Goal: Navigation & Orientation: Understand site structure

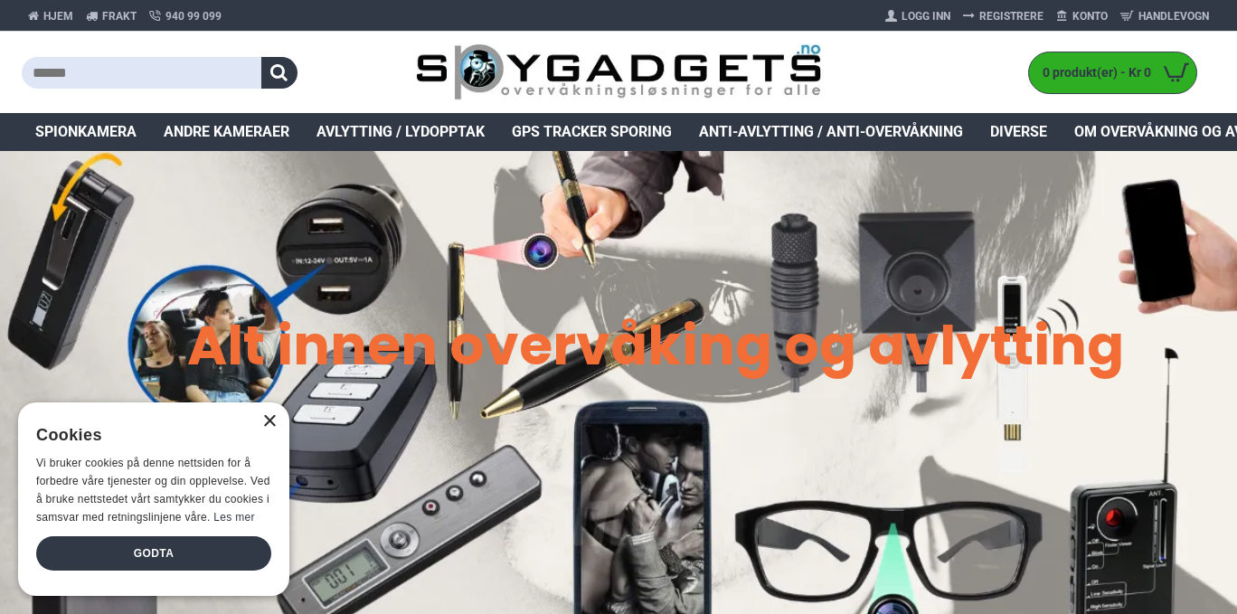
click at [269, 420] on div "×" at bounding box center [269, 422] width 14 height 14
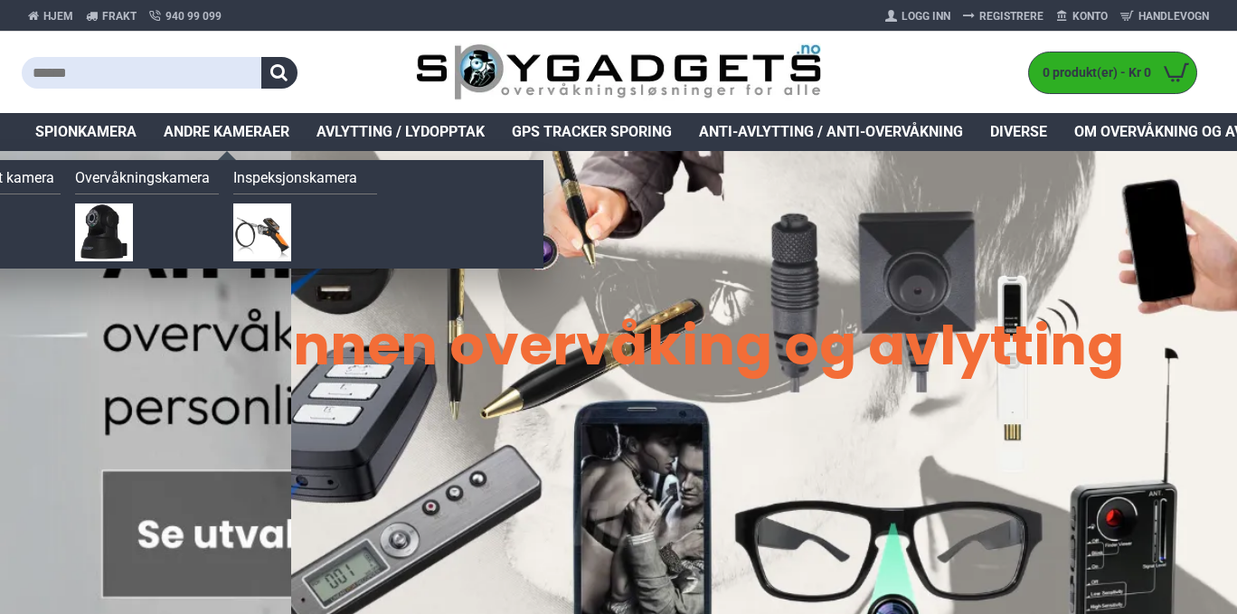
click at [236, 137] on span "Andre kameraer" at bounding box center [227, 132] width 126 height 22
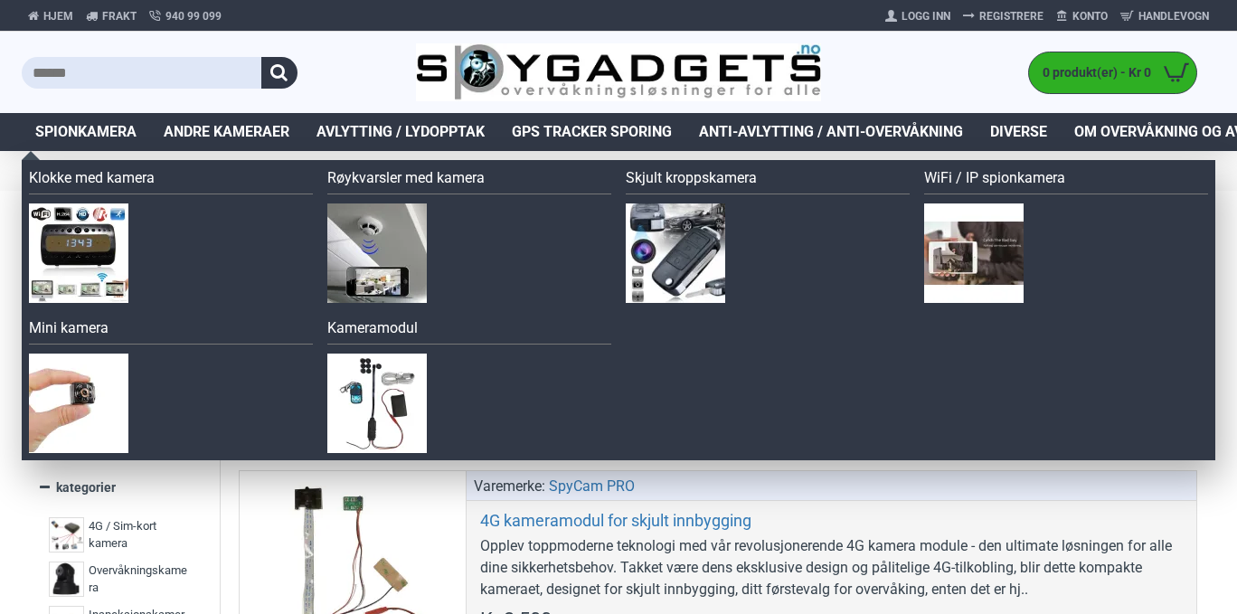
click at [99, 141] on span "Spionkamera" at bounding box center [85, 132] width 101 height 22
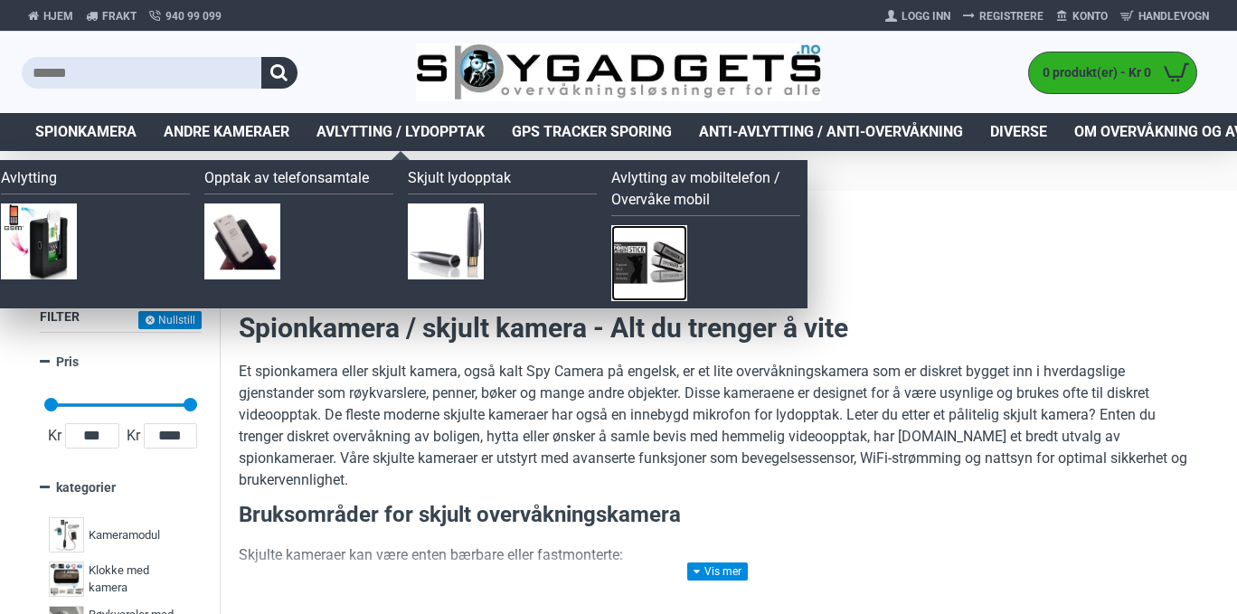
click at [669, 258] on img at bounding box center [649, 263] width 76 height 76
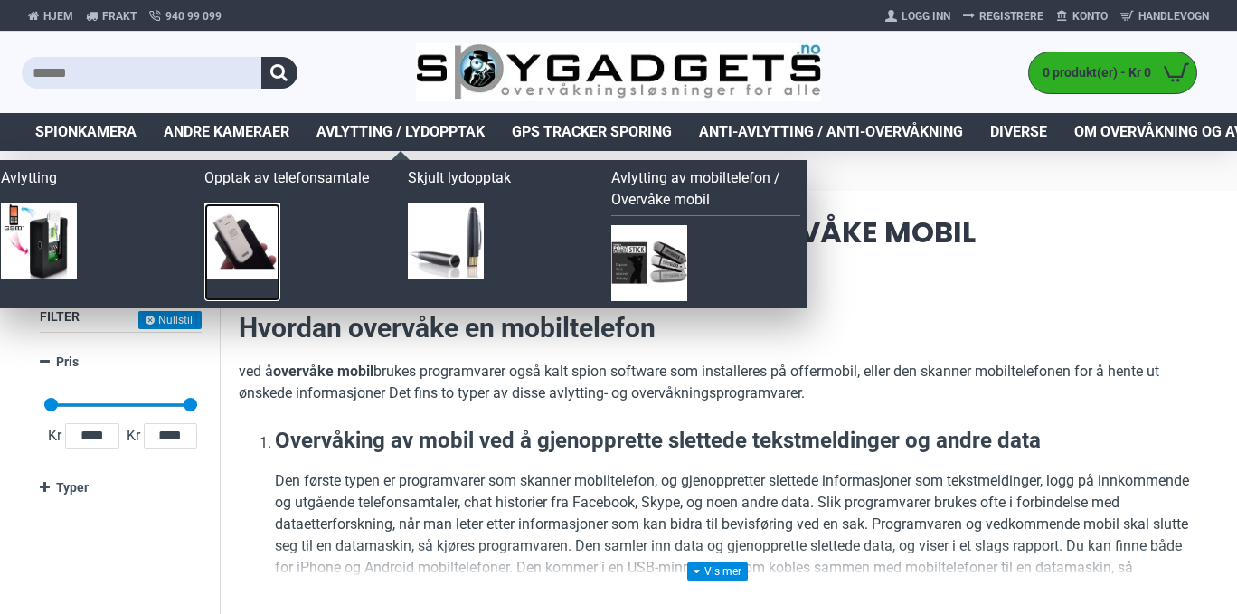
click at [237, 243] on img at bounding box center [242, 241] width 76 height 76
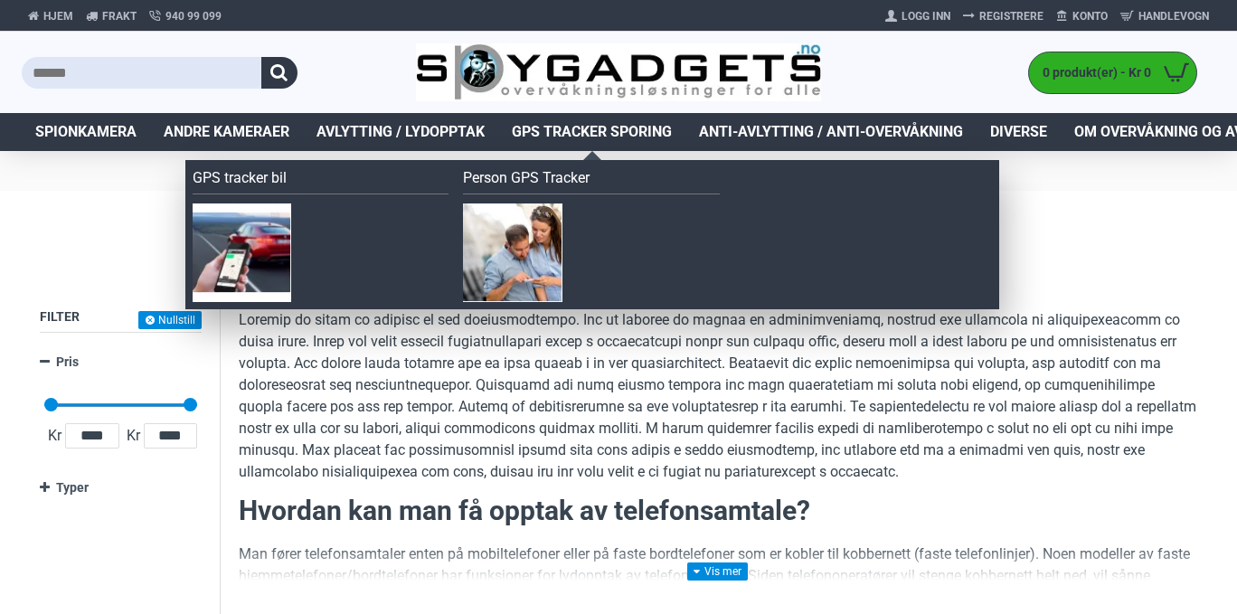
click at [613, 140] on span "GPS Tracker Sporing" at bounding box center [592, 132] width 160 height 22
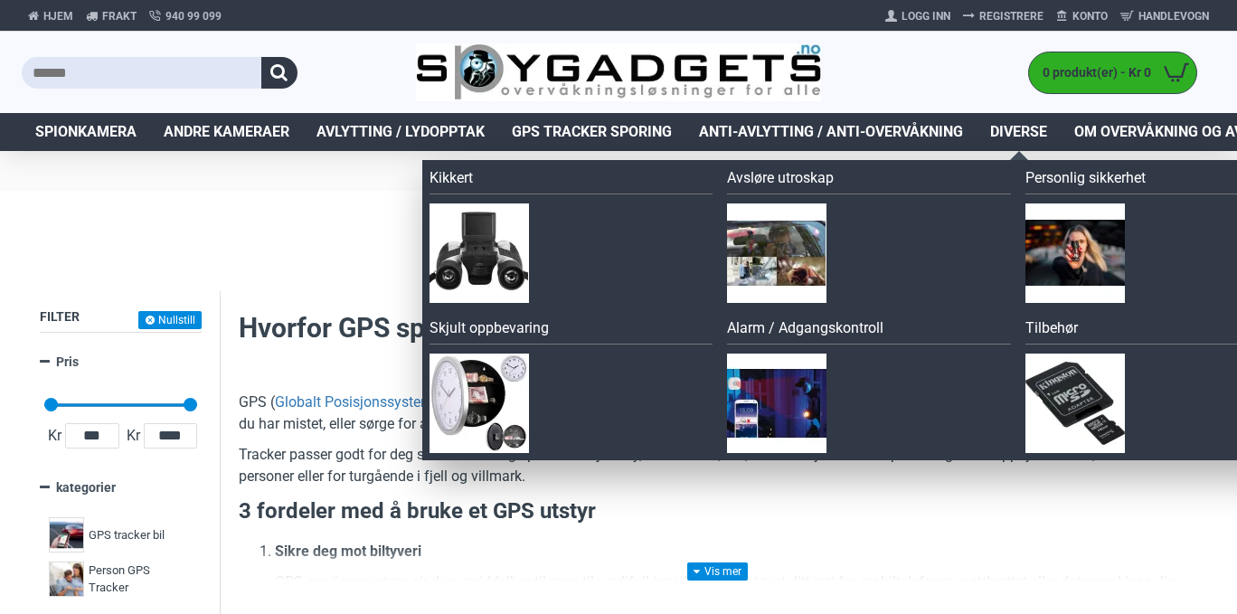
click at [992, 131] on span "Diverse" at bounding box center [1018, 132] width 57 height 22
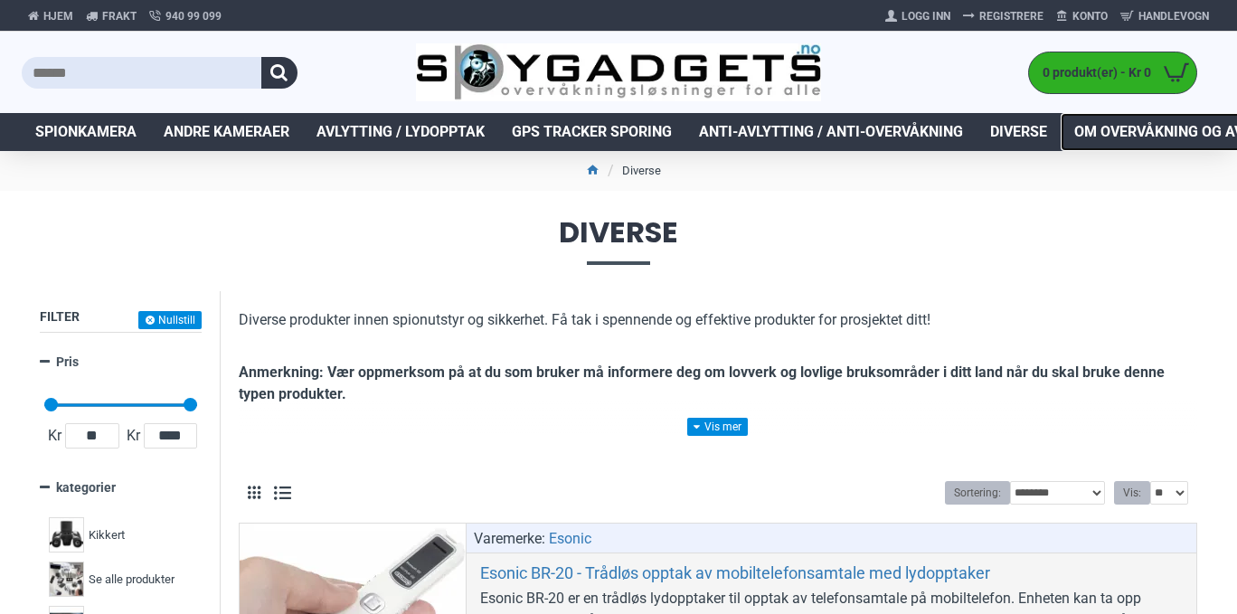
click at [1162, 137] on span "Om overvåkning og avlytting" at bounding box center [1187, 132] width 227 height 22
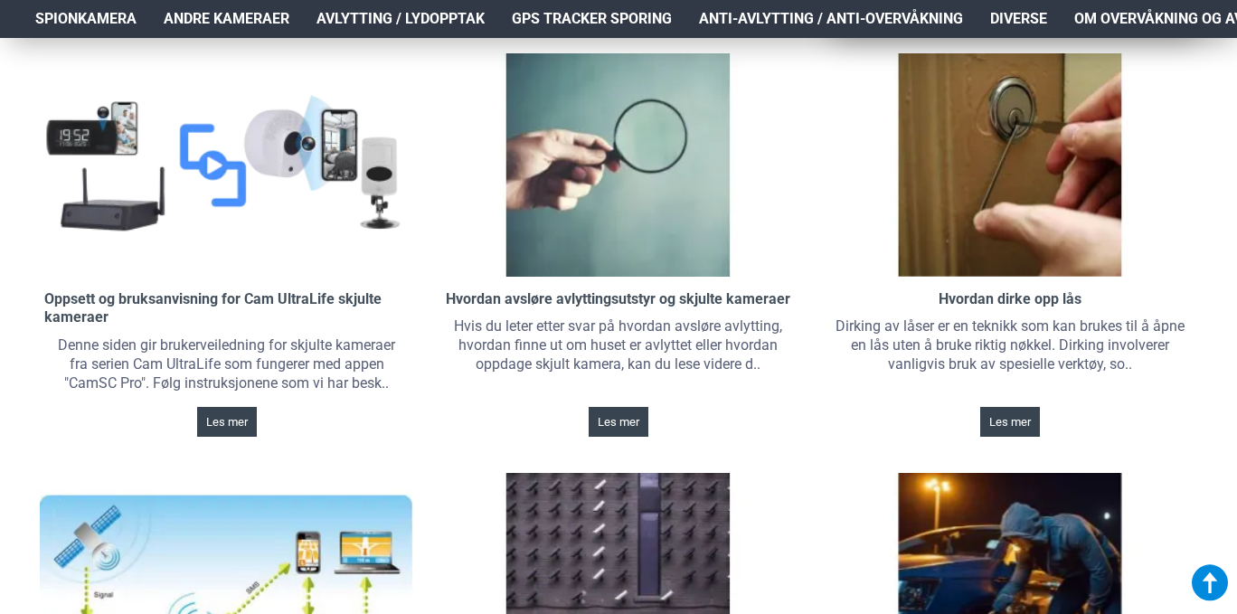
scroll to position [659, 0]
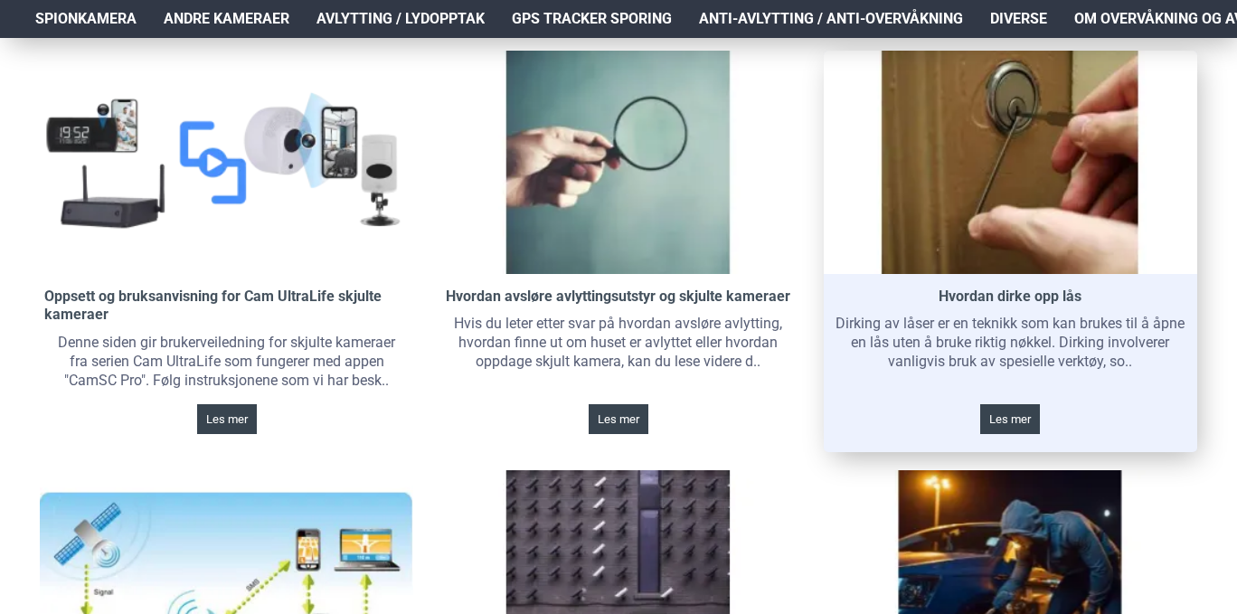
click at [981, 193] on link at bounding box center [1010, 162] width 373 height 223
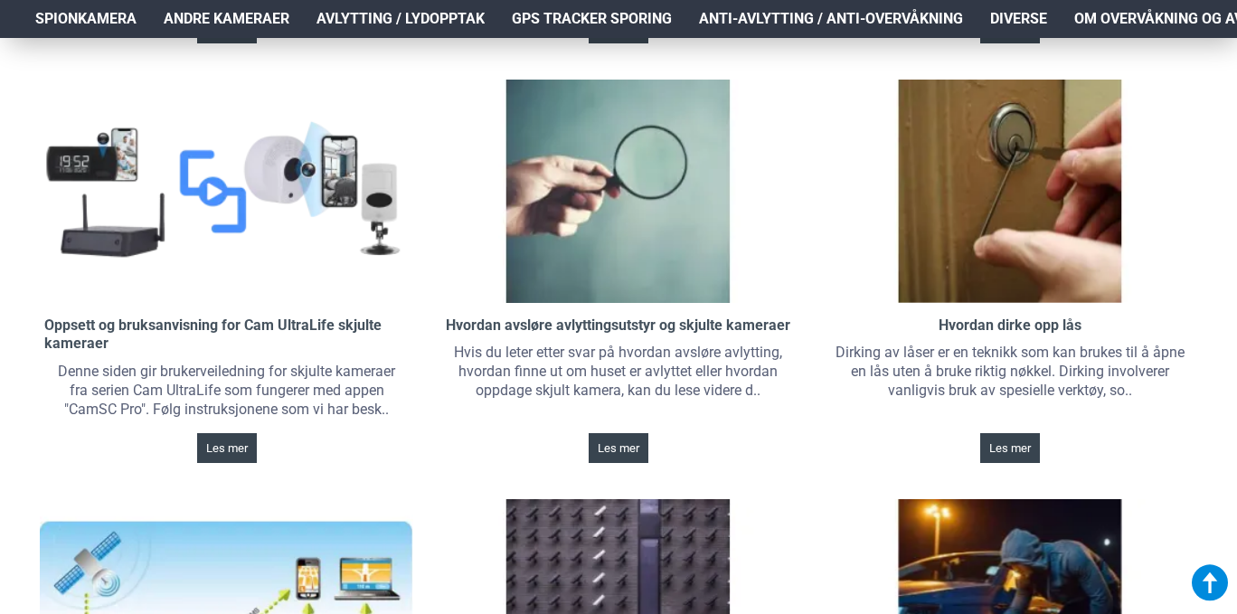
scroll to position [372, 0]
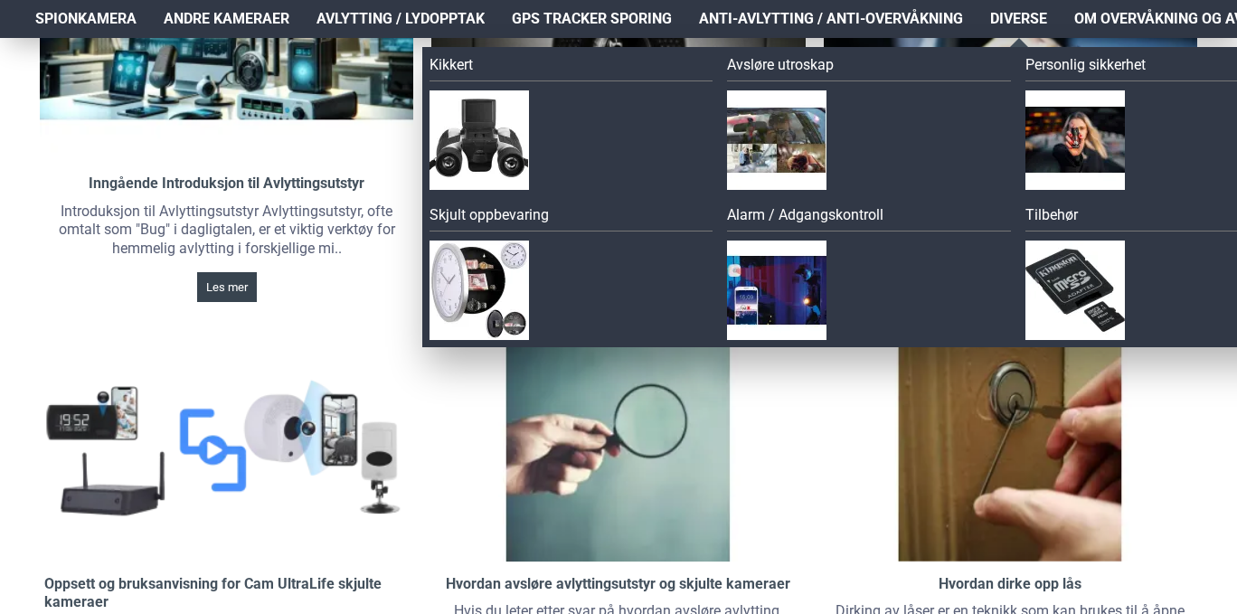
click at [1033, 13] on span "Diverse" at bounding box center [1018, 19] width 57 height 22
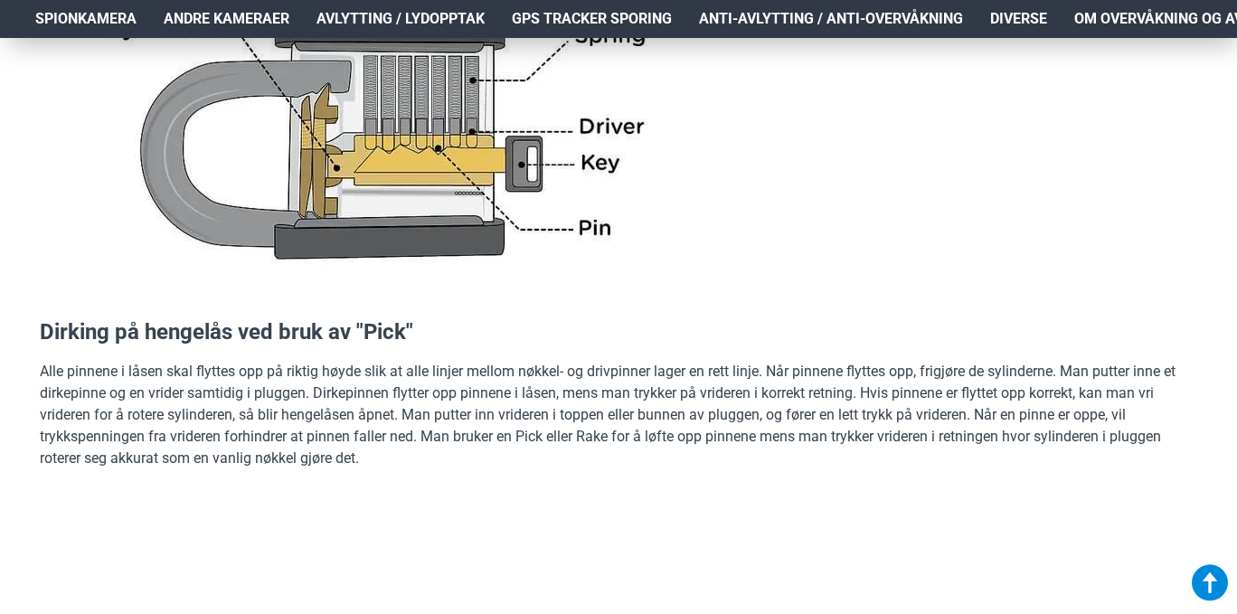
scroll to position [2277, 0]
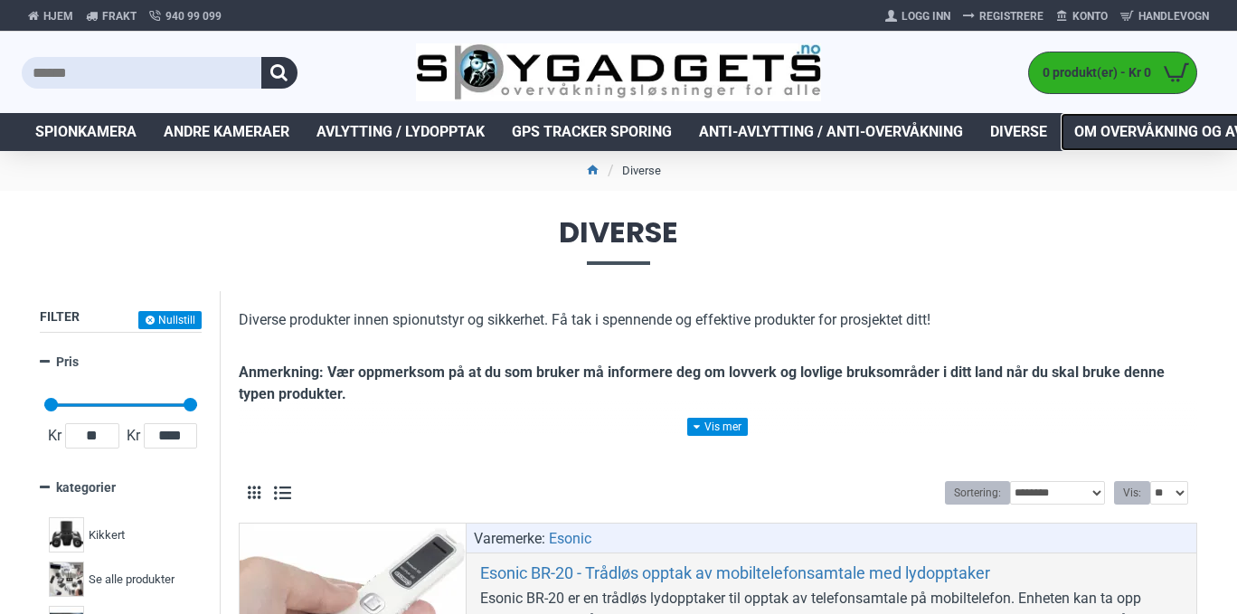
click at [1161, 130] on span "Om overvåkning og avlytting" at bounding box center [1187, 132] width 227 height 22
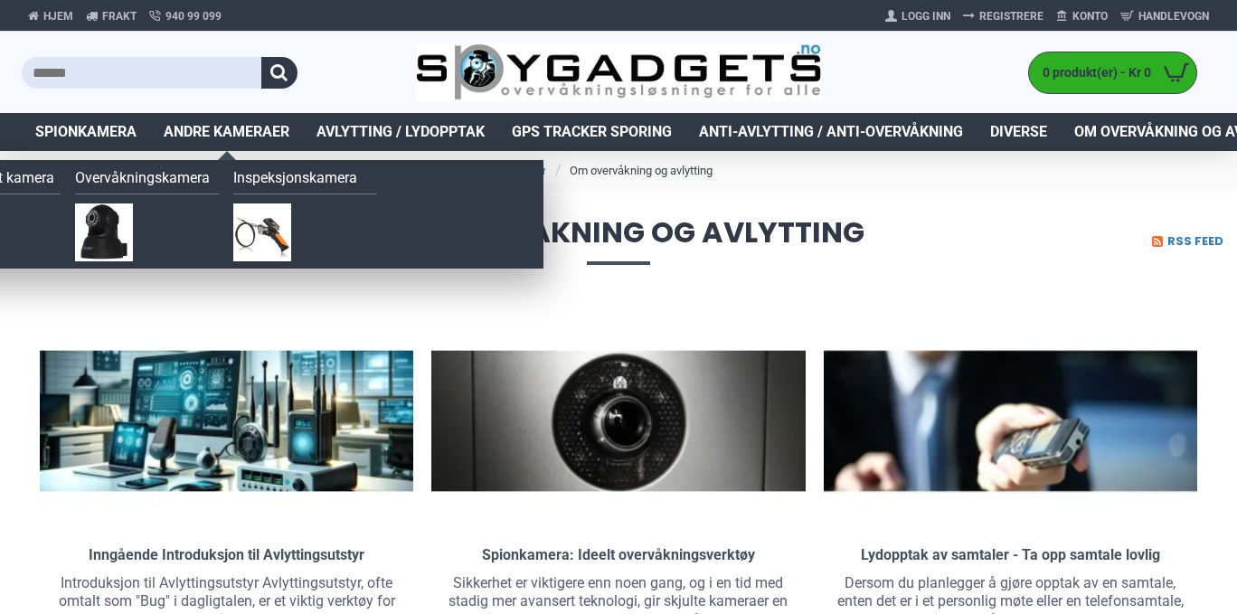
click at [205, 140] on span "Andre kameraer" at bounding box center [227, 132] width 126 height 22
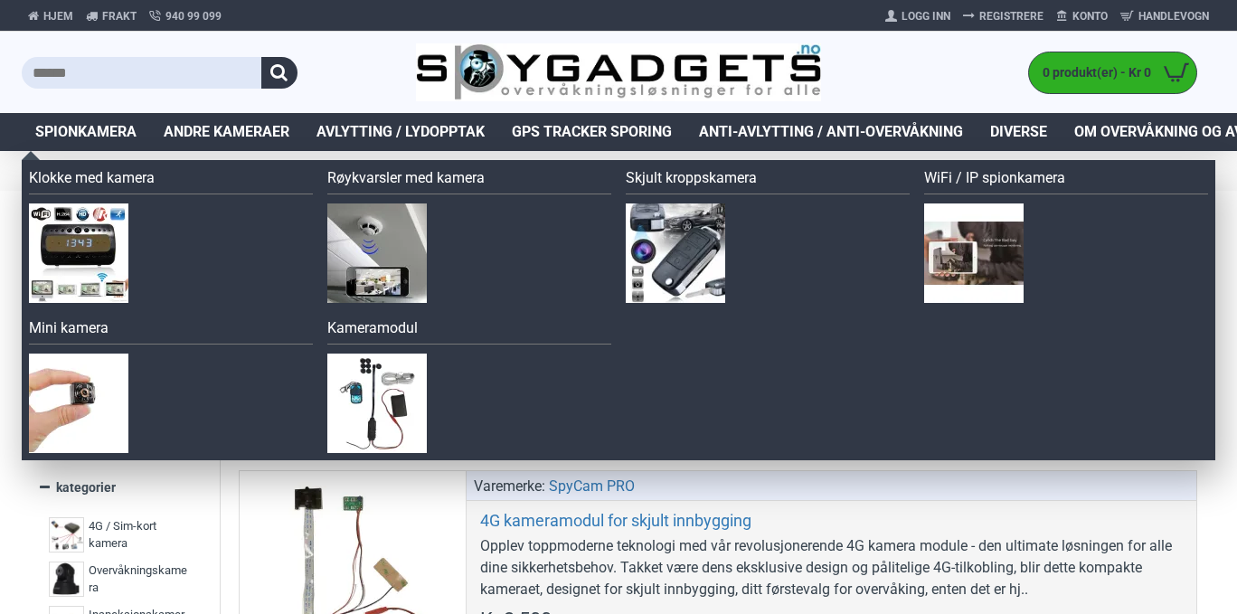
click at [69, 138] on span "Spionkamera" at bounding box center [85, 132] width 101 height 22
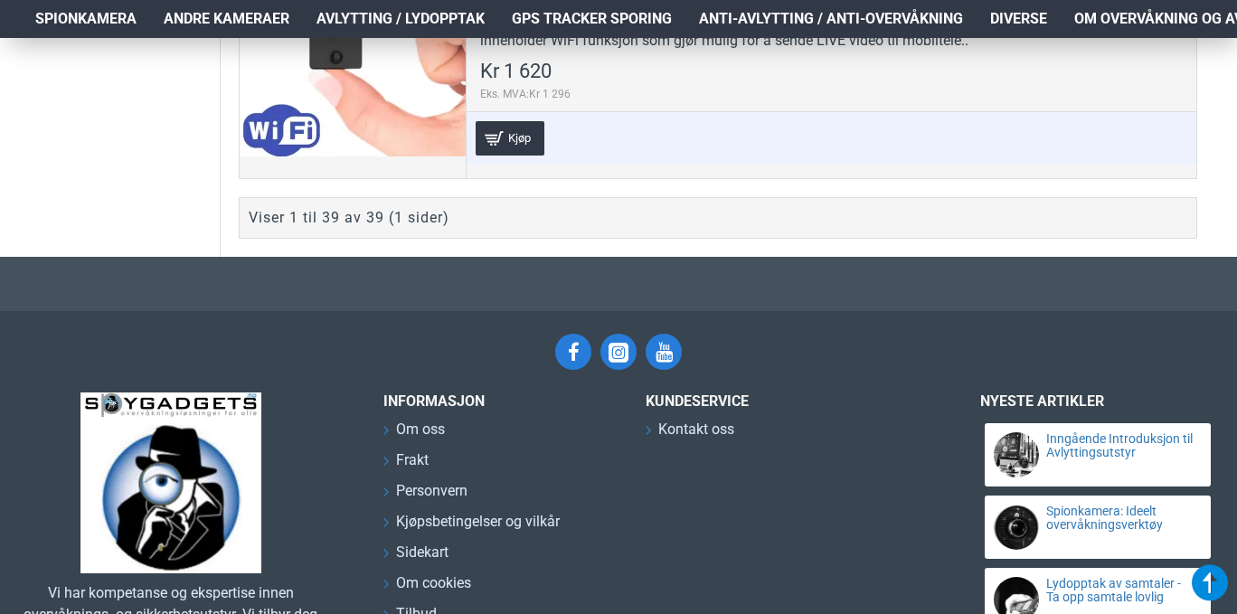
scroll to position [11222, 0]
